Goal: Information Seeking & Learning: Learn about a topic

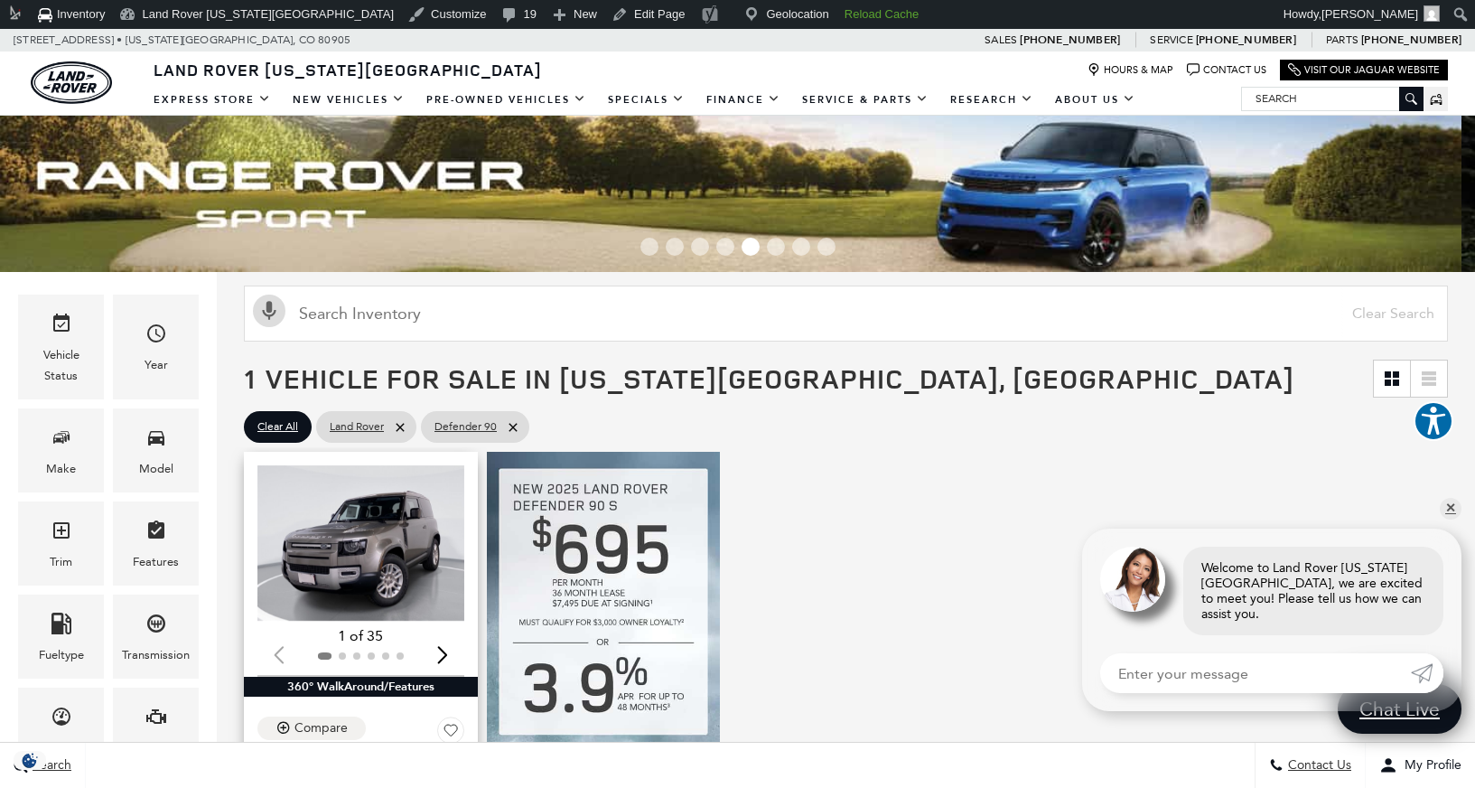
click at [369, 558] on img "1 / 2" at bounding box center [361, 542] width 207 height 155
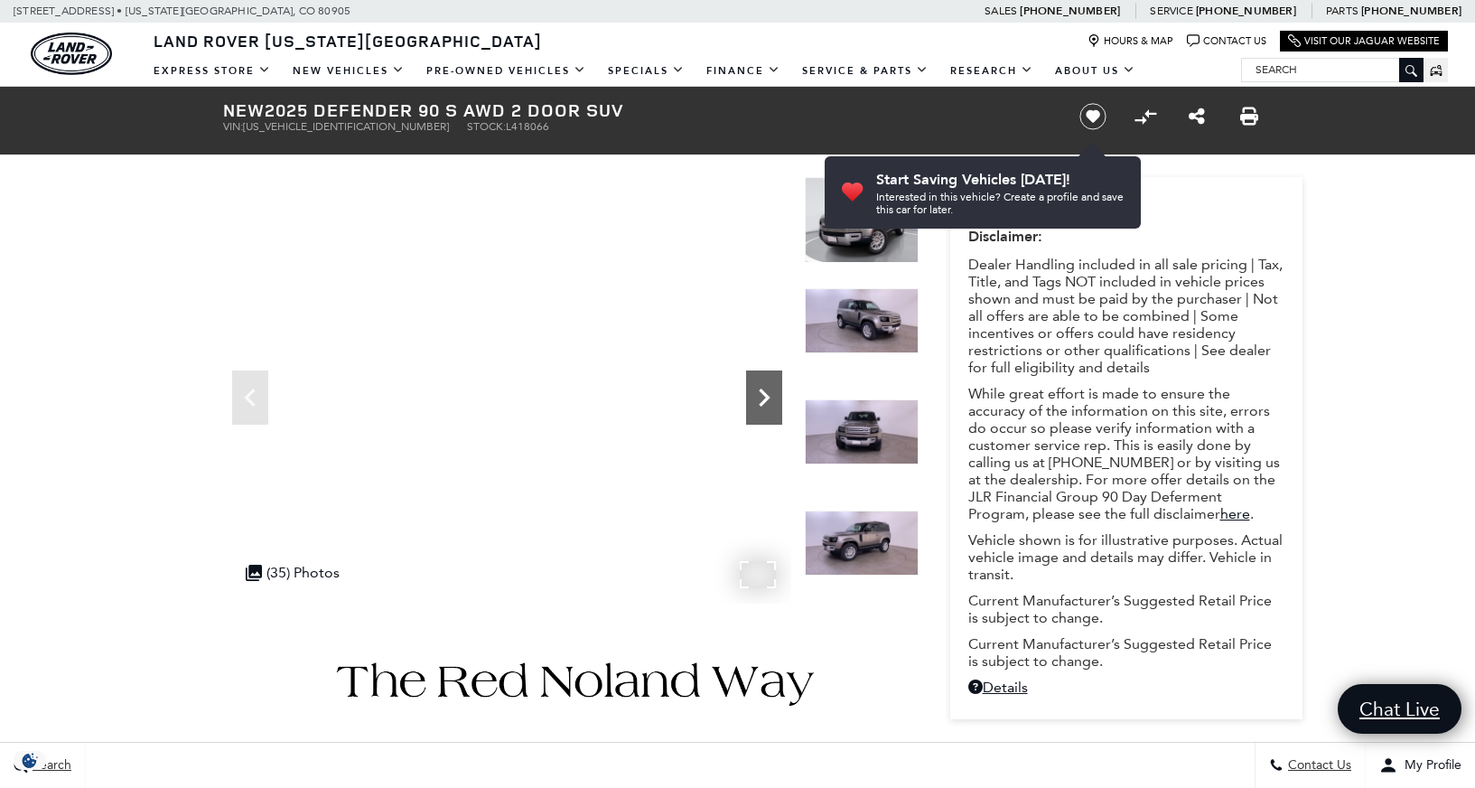
click at [752, 393] on icon "Next" at bounding box center [764, 397] width 36 height 36
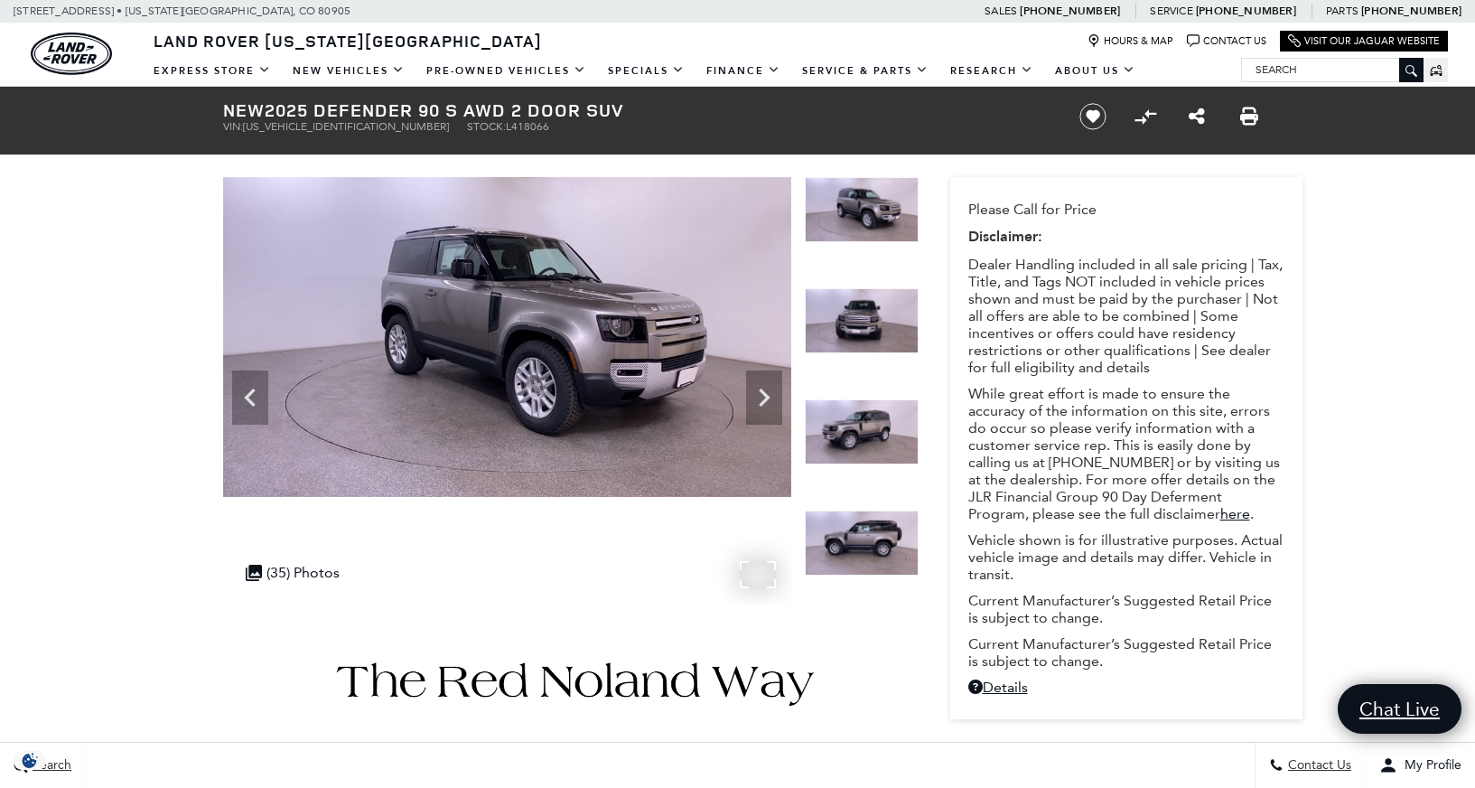
click at [312, 576] on div ".cls-1, .cls-3 { fill: #c50033; } .cls-1 { clip-rule: evenodd; } .cls-2 { clip-…" at bounding box center [293, 572] width 112 height 35
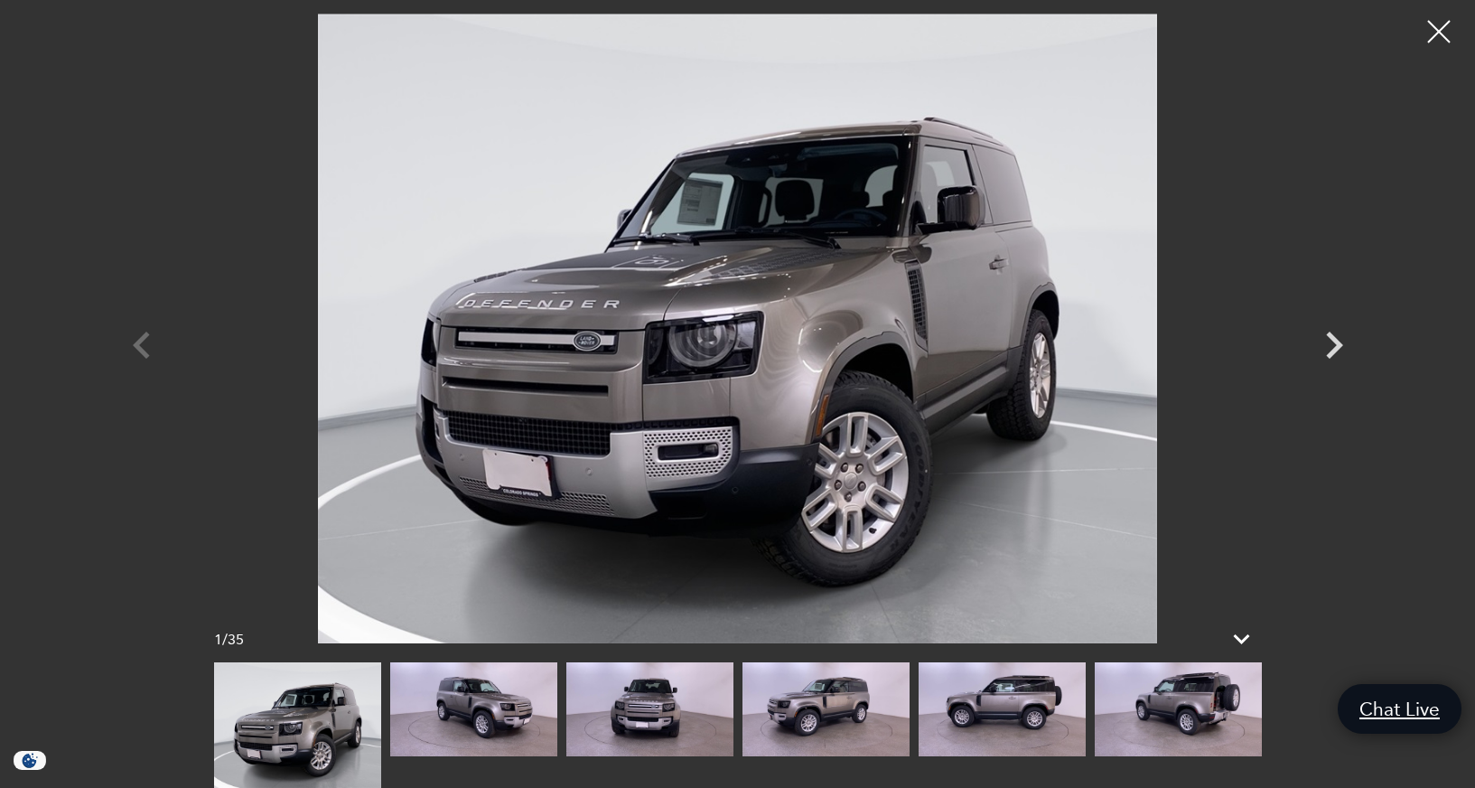
click at [497, 688] on img at bounding box center [473, 709] width 167 height 94
